Goal: Check status: Check status

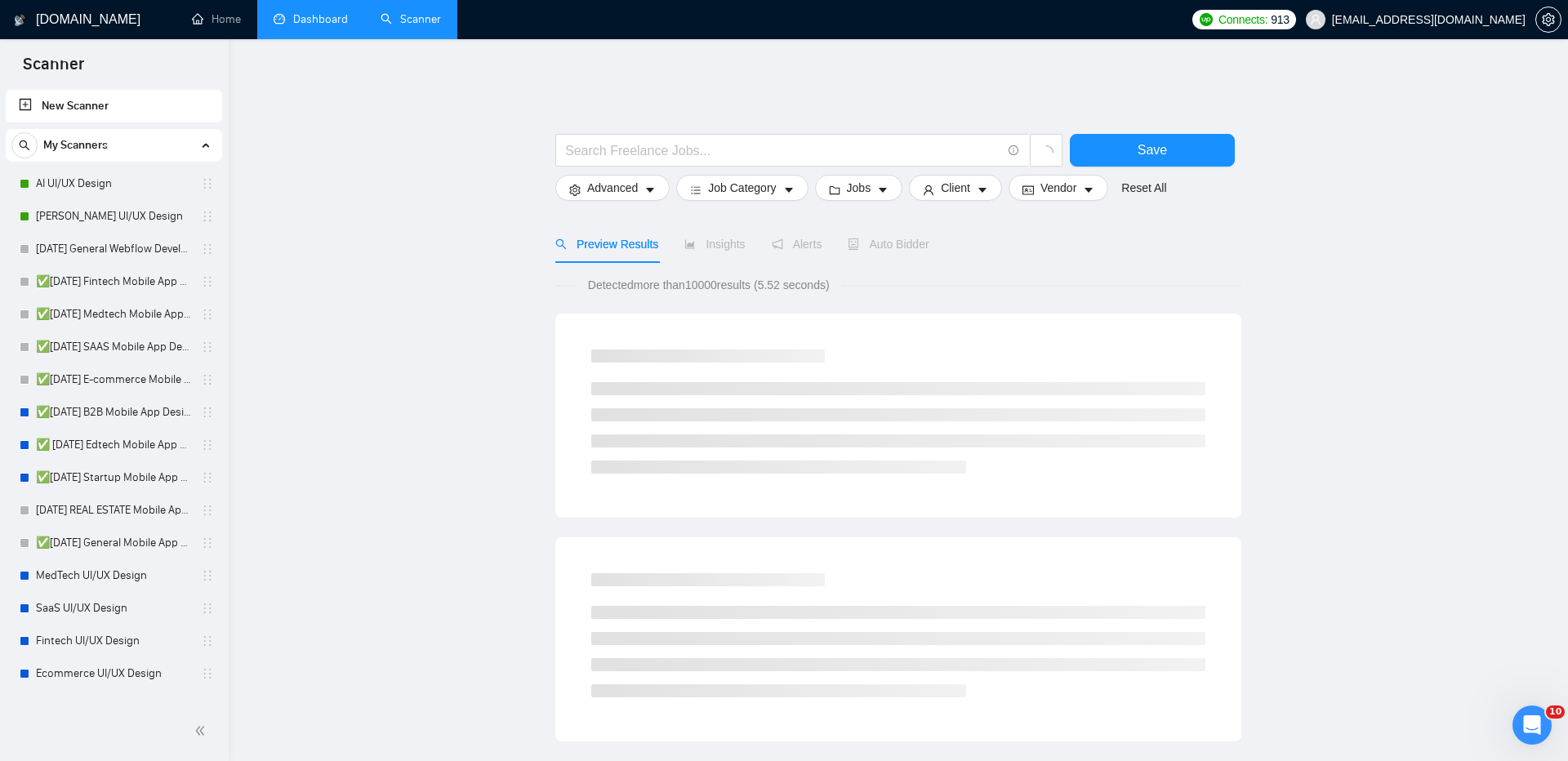
click at [306, 13] on link "Dashboard" at bounding box center [310, 19] width 74 height 13
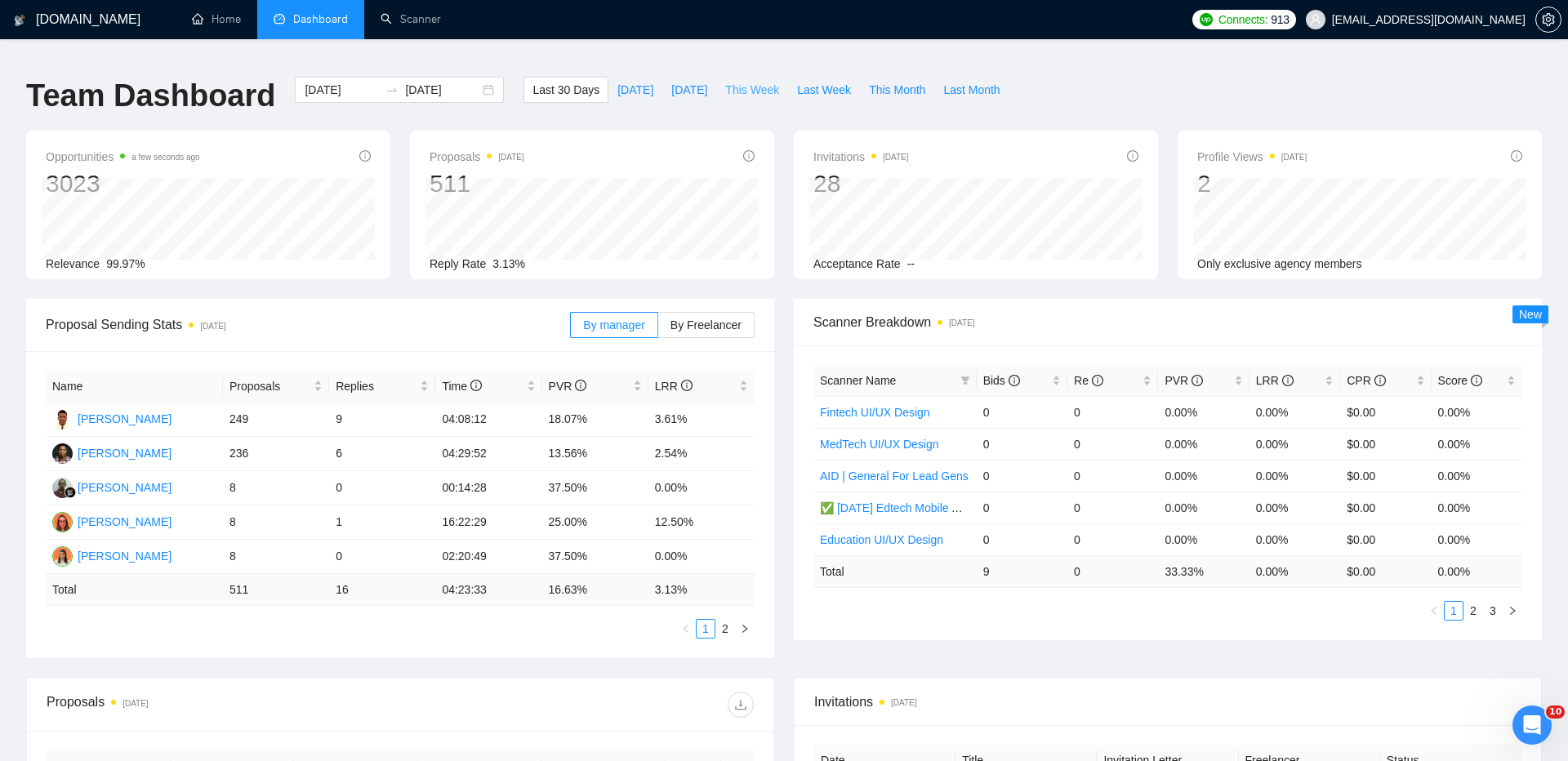
click at [757, 81] on span "This Week" at bounding box center [753, 90] width 54 height 18
type input "[DATE]"
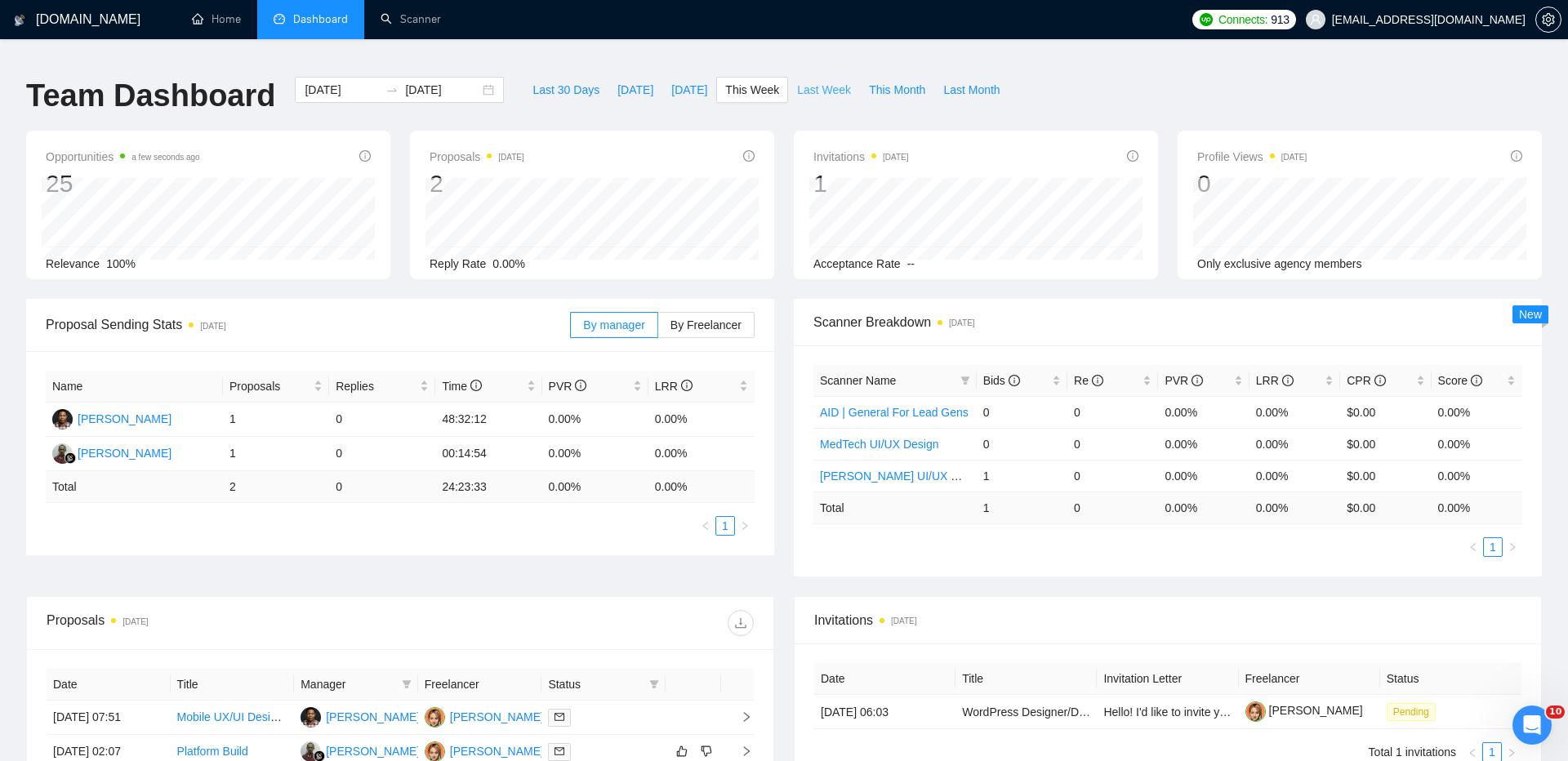
click at [813, 81] on span "Last Week" at bounding box center [824, 90] width 54 height 18
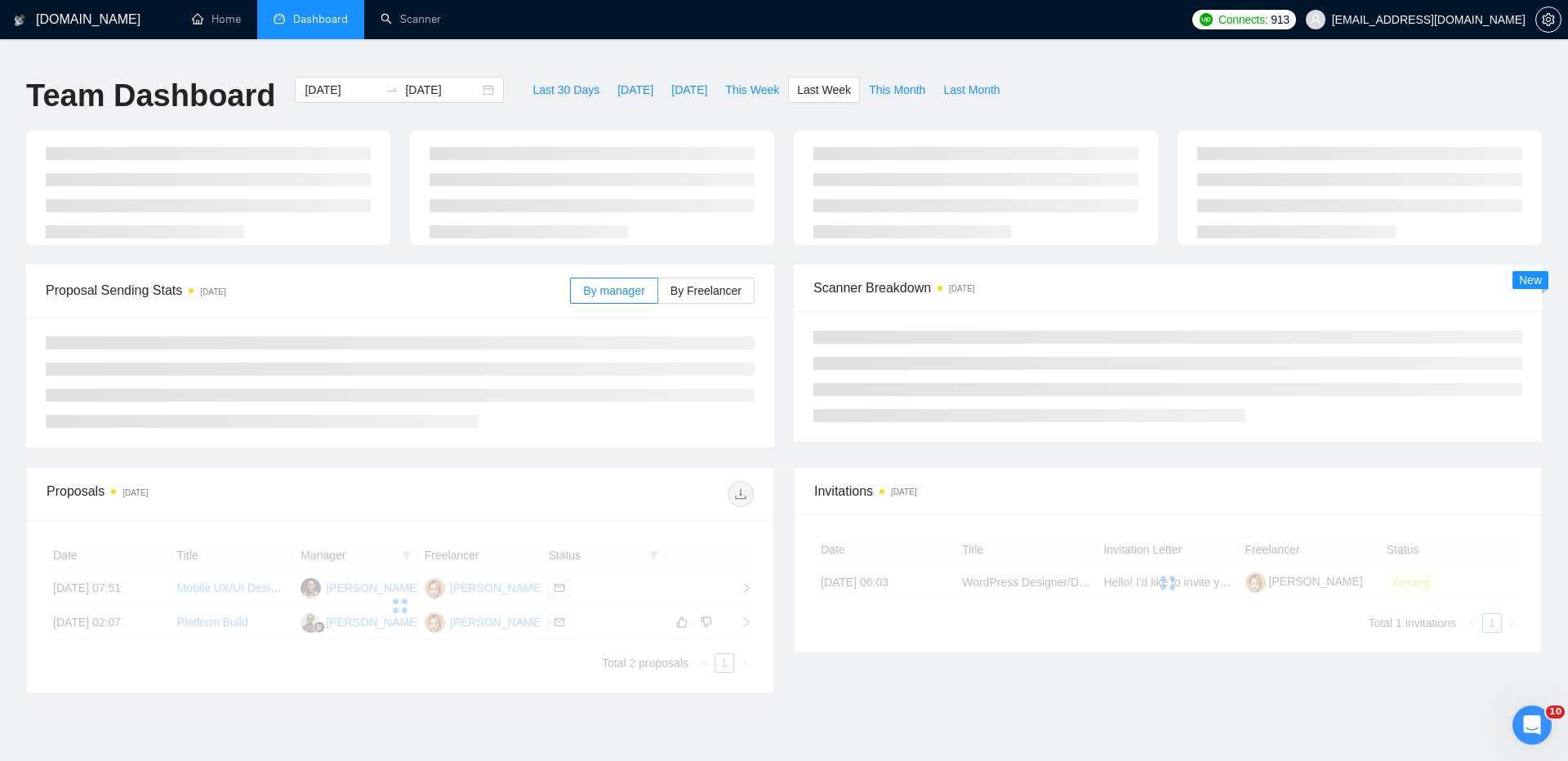
type input "[DATE]"
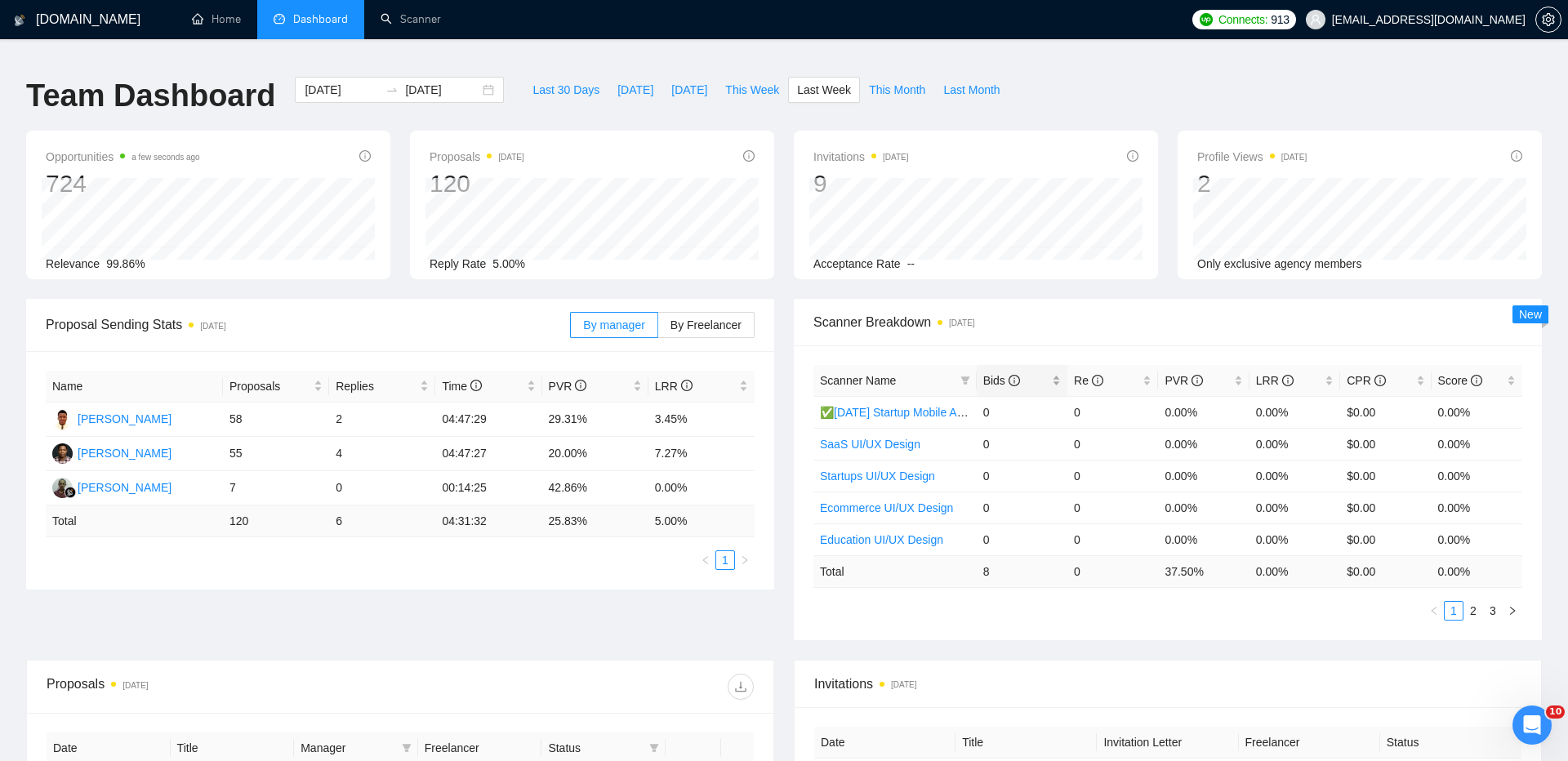
click at [989, 374] on span "Bids" at bounding box center [1001, 380] width 37 height 13
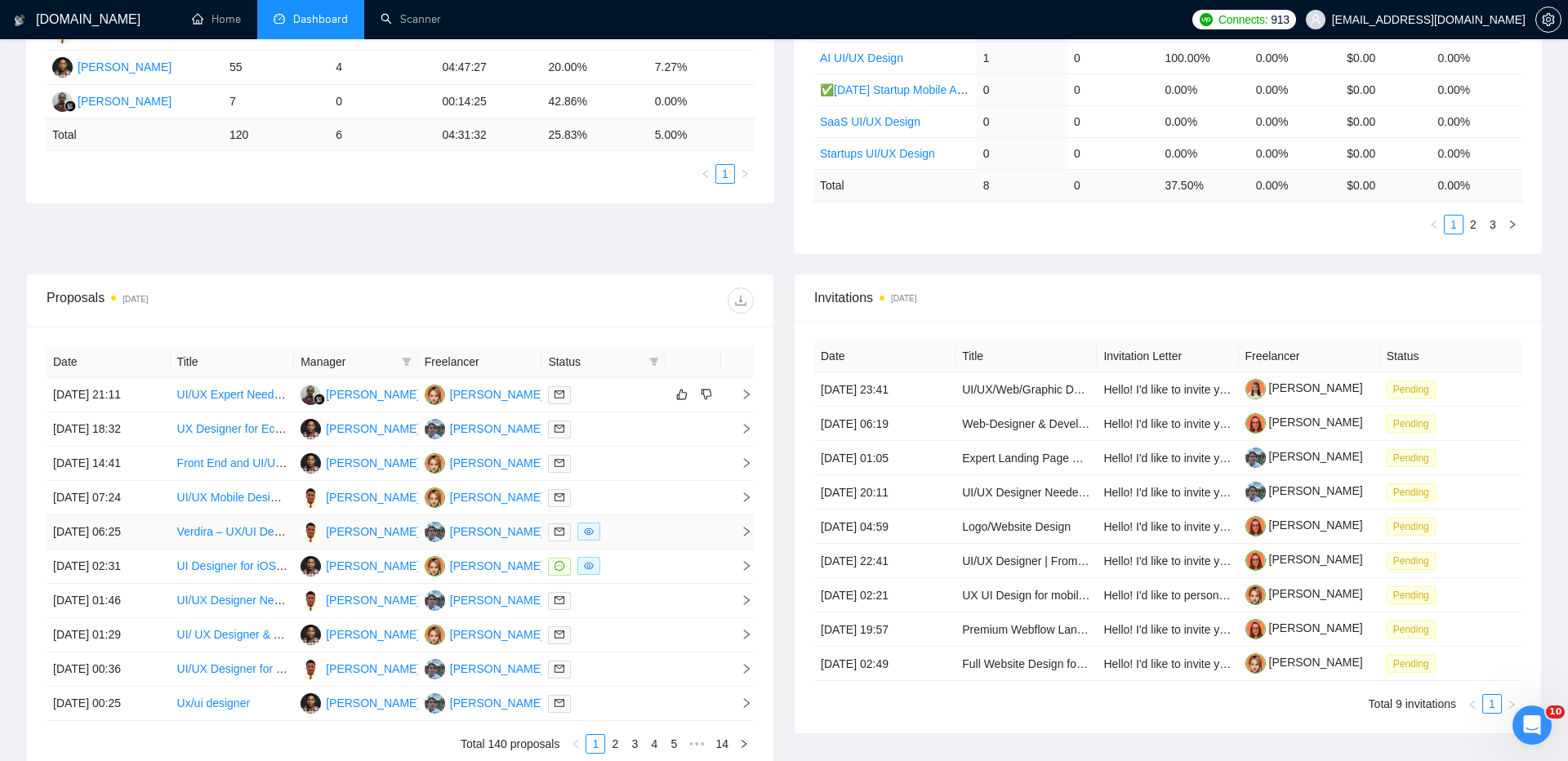
scroll to position [527, 0]
